Goal: Transaction & Acquisition: Purchase product/service

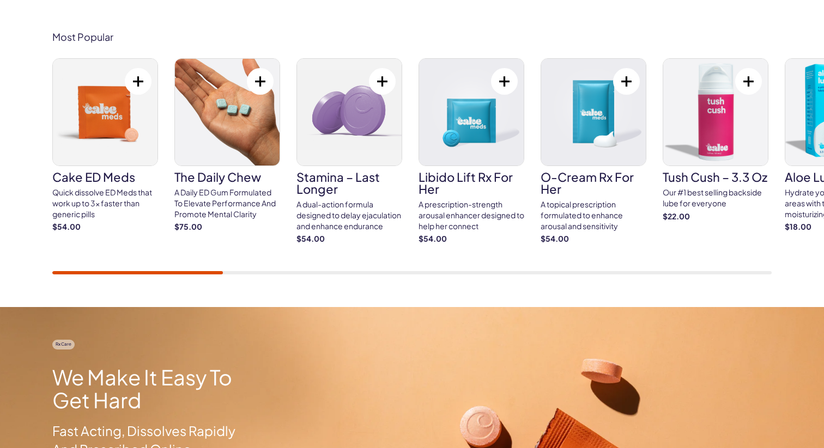
scroll to position [648, 0]
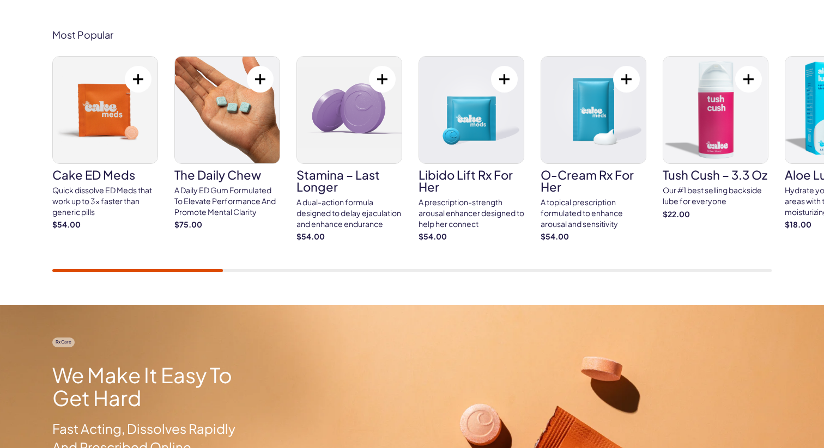
click at [339, 150] on img at bounding box center [349, 110] width 105 height 107
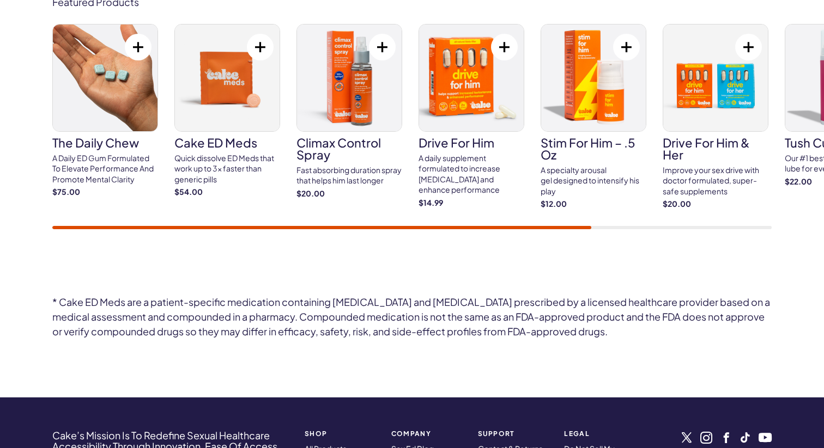
scroll to position [3700, 0]
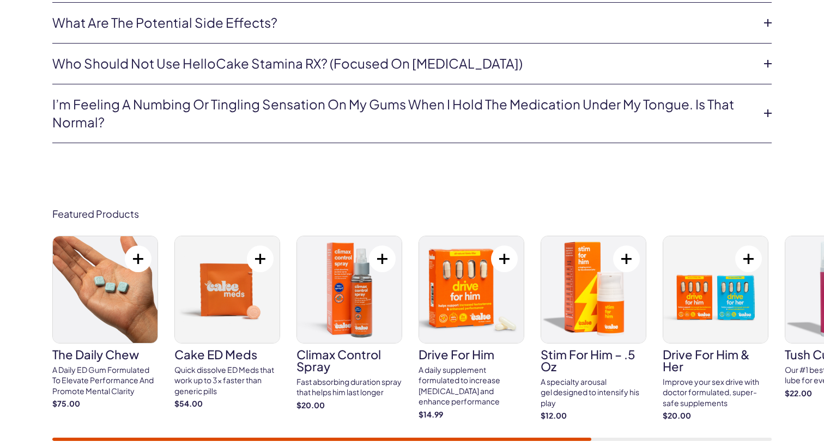
click at [576, 329] on img at bounding box center [593, 289] width 105 height 107
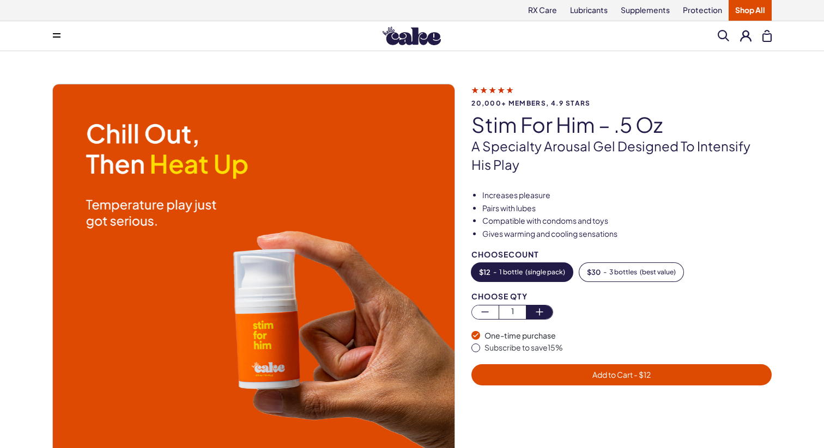
click at [537, 314] on icon "button" at bounding box center [539, 312] width 13 height 13
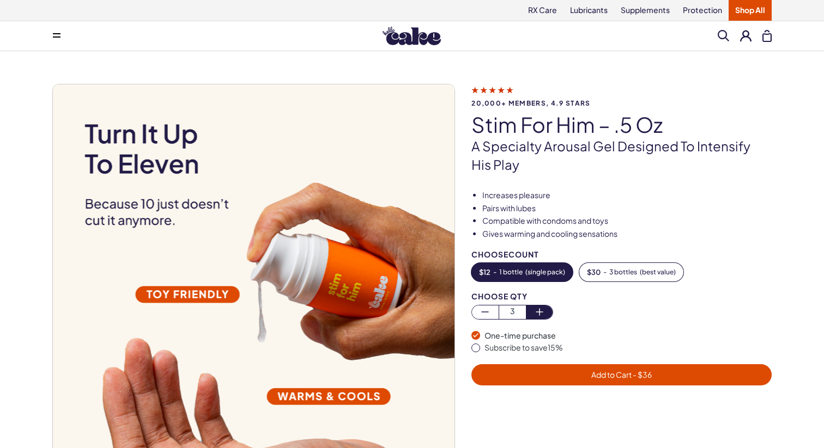
click at [537, 314] on icon "button" at bounding box center [539, 312] width 13 height 13
click at [561, 368] on button "Add to Cart - $ 60" at bounding box center [621, 374] width 300 height 21
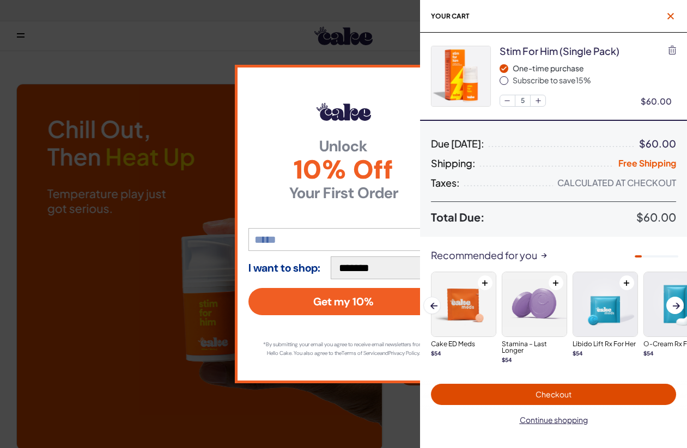
click at [669, 16] on icon "button" at bounding box center [670, 16] width 7 height 7
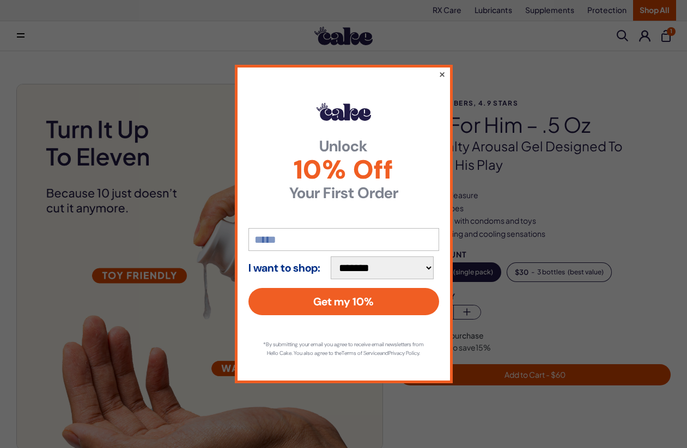
click at [439, 70] on button "×" at bounding box center [441, 74] width 7 height 13
